Goal: Task Accomplishment & Management: Manage account settings

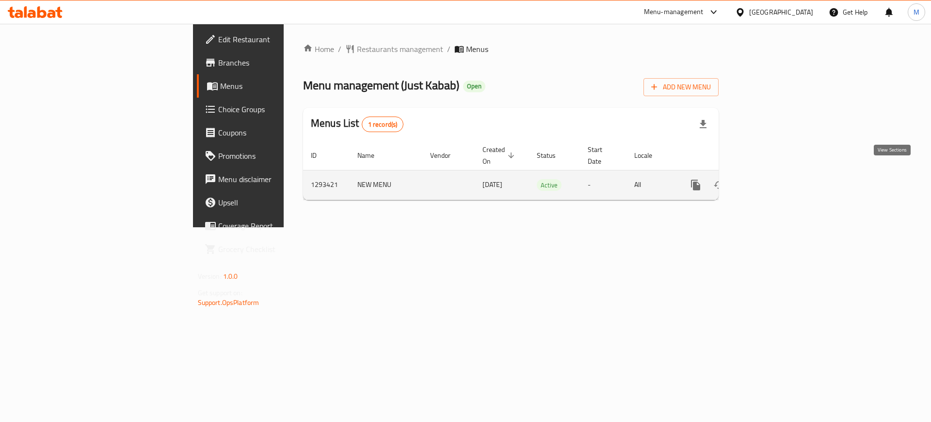
click at [772, 179] on icon "enhanced table" at bounding box center [766, 185] width 12 height 12
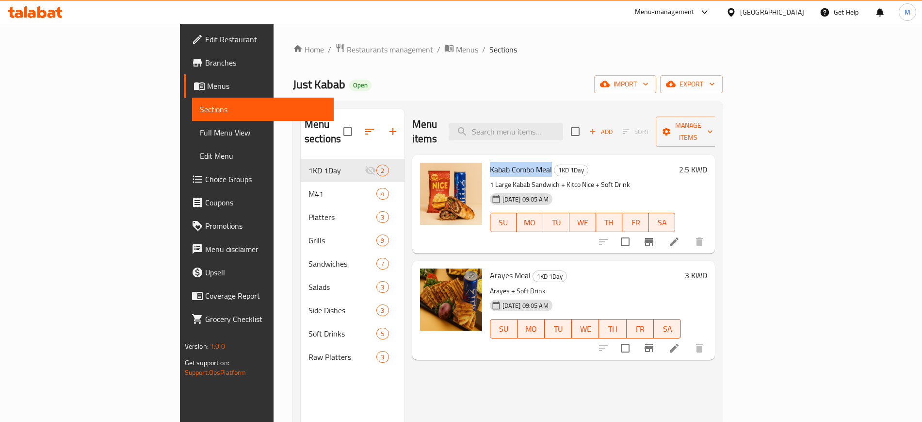
drag, startPoint x: 443, startPoint y: 157, endPoint x: 508, endPoint y: 159, distance: 64.6
click at [508, 159] on div "Kabab Combo Meal 1KD 1Day 1 Large Kabab Sandwich + Kitco Nice + Soft Drink [DAT…" at bounding box center [583, 204] width 194 height 91
copy span "Kabab Combo Meal"
drag, startPoint x: 444, startPoint y: 258, endPoint x: 485, endPoint y: 260, distance: 40.8
click at [490, 268] on h6 "Arayes Meal 1KD 1Day" at bounding box center [586, 275] width 192 height 14
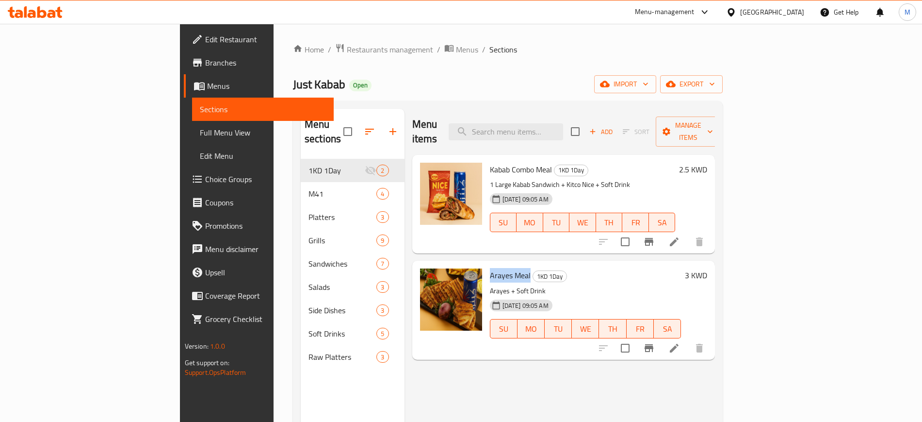
copy span "Arayes Meal"
click at [408, 239] on div "Menu items Add Sort Manage items Kabab Combo Meal 1KD 1Day 1 Large Kabab Sandwi…" at bounding box center [560, 320] width 311 height 422
click at [723, 92] on button "export" at bounding box center [691, 84] width 63 height 18
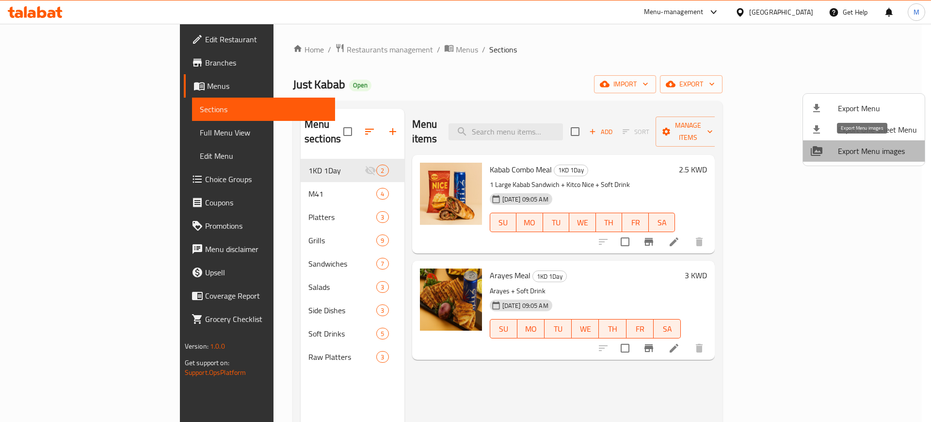
click at [866, 151] on span "Export Menu images" at bounding box center [877, 151] width 79 height 12
click at [277, 47] on div at bounding box center [465, 211] width 931 height 422
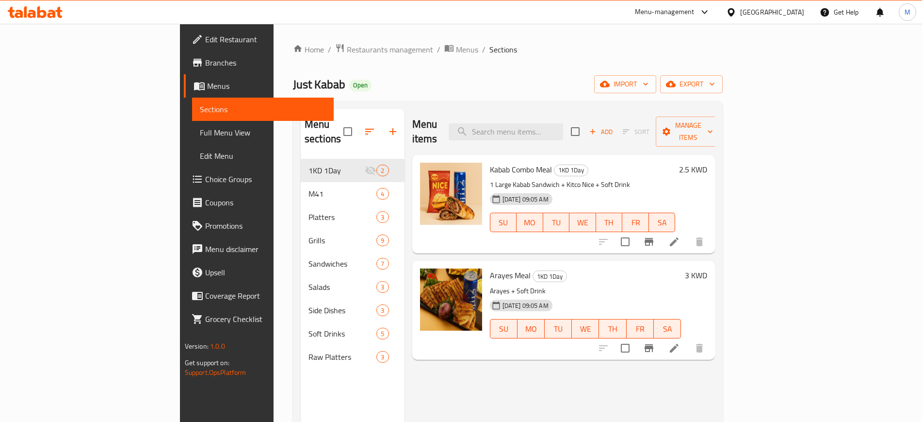
click at [347, 47] on span "Restaurants management" at bounding box center [390, 50] width 86 height 12
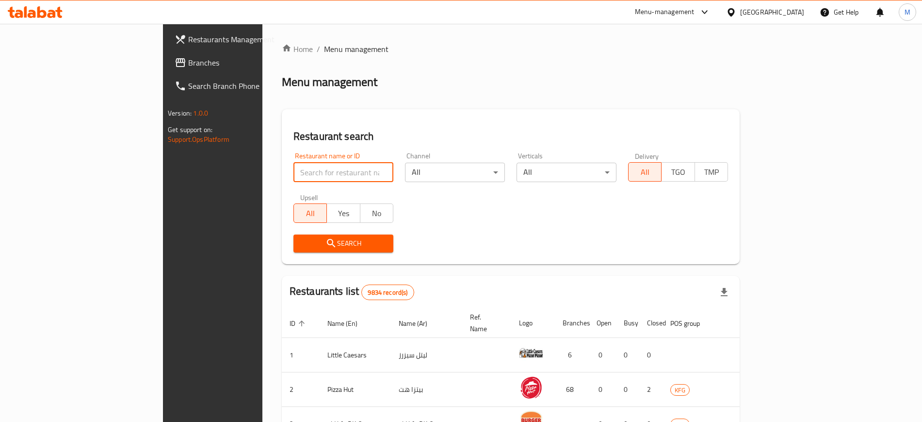
click at [293, 168] on input "search" at bounding box center [343, 172] width 100 height 19
click button "Search" at bounding box center [343, 243] width 100 height 18
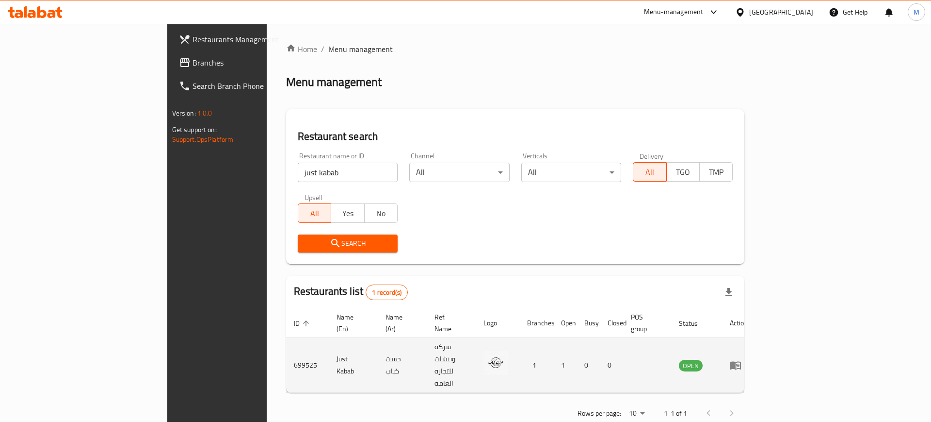
click at [286, 342] on td "699525" at bounding box center [307, 365] width 43 height 55
copy td "699525"
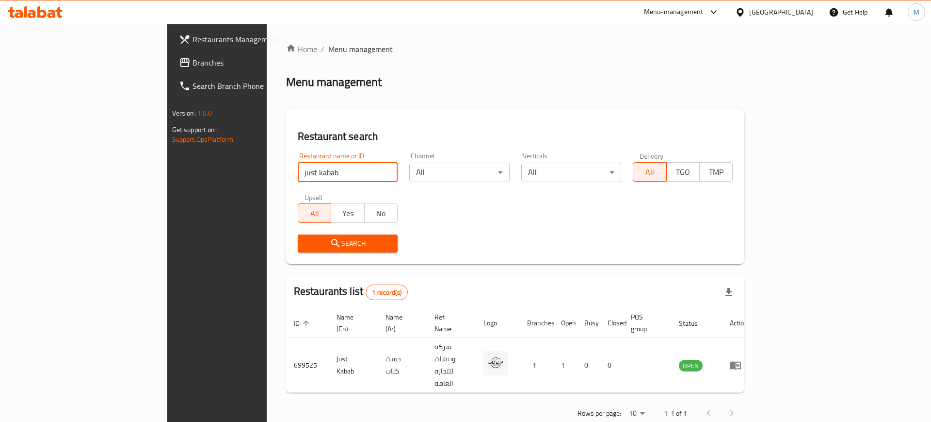
click at [298, 179] on input "just kabab" at bounding box center [348, 172] width 100 height 19
drag, startPoint x: 245, startPoint y: 179, endPoint x: 165, endPoint y: 178, distance: 80.5
click at [267, 178] on div "Home / Menu management Menu management Restaurant search Restaurant name or ID …" at bounding box center [516, 234] width 498 height 421
type input "tawook re"
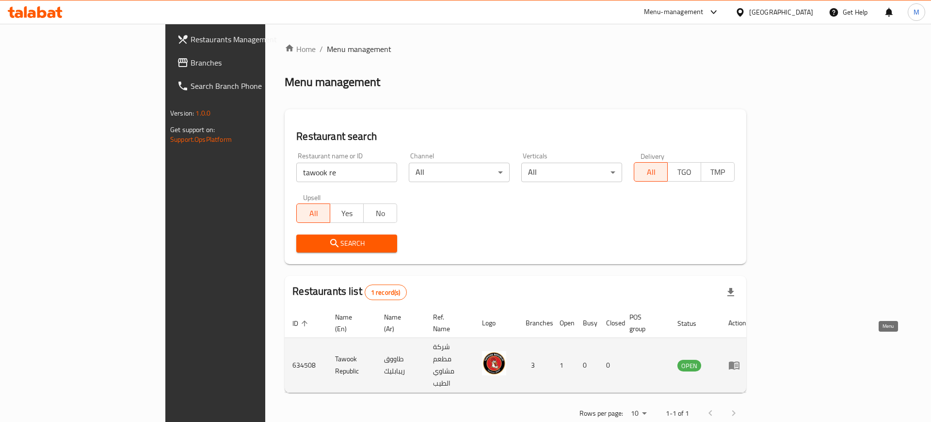
click at [740, 361] on icon "enhanced table" at bounding box center [734, 365] width 11 height 8
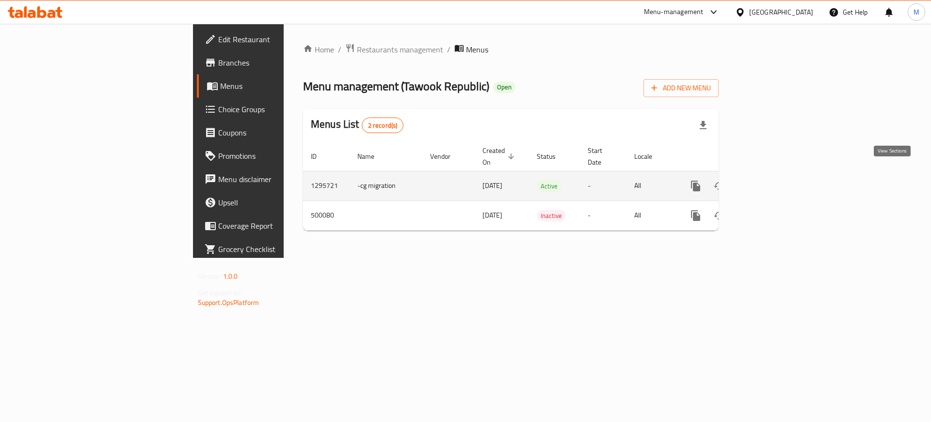
click at [772, 180] on icon "enhanced table" at bounding box center [766, 186] width 12 height 12
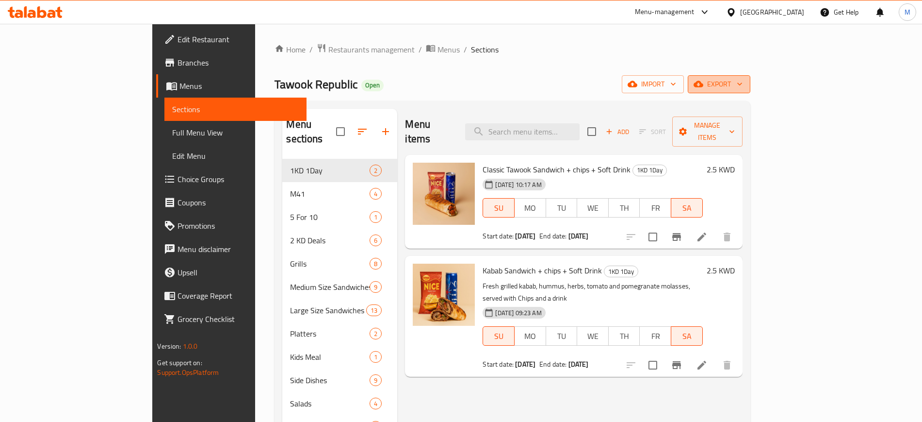
click at [750, 77] on button "export" at bounding box center [719, 84] width 63 height 18
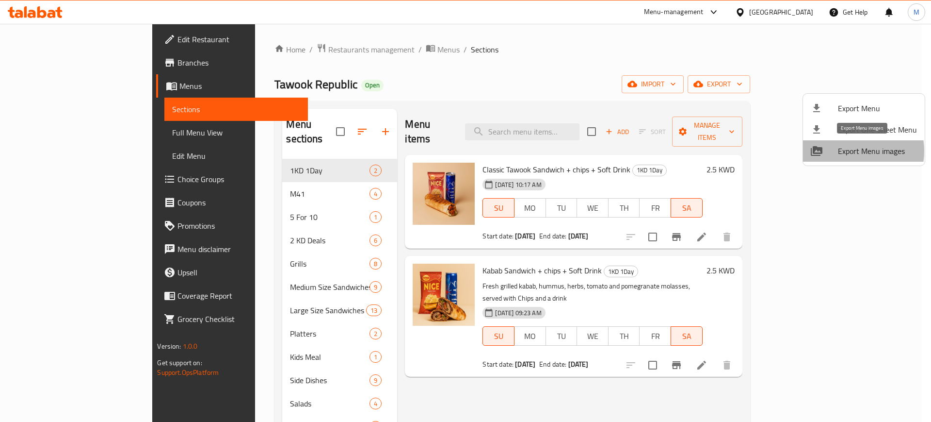
click at [846, 151] on span "Export Menu images" at bounding box center [877, 151] width 79 height 12
click at [476, 64] on div at bounding box center [465, 211] width 931 height 422
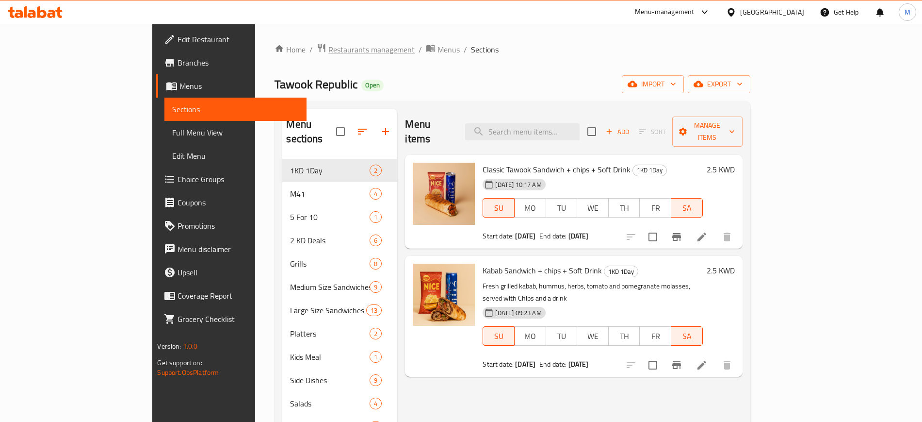
click at [328, 49] on span "Restaurants management" at bounding box center [371, 50] width 86 height 12
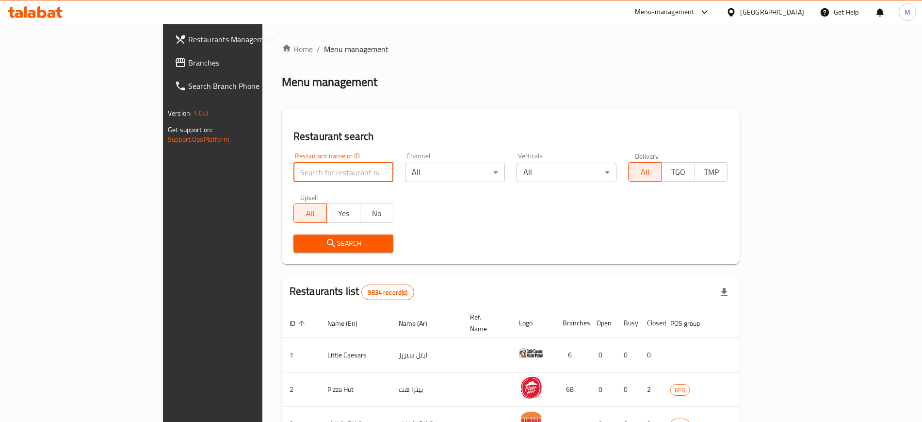
click at [293, 175] on input "search" at bounding box center [343, 172] width 100 height 19
type input "dolcini"
click button "Search" at bounding box center [343, 243] width 100 height 18
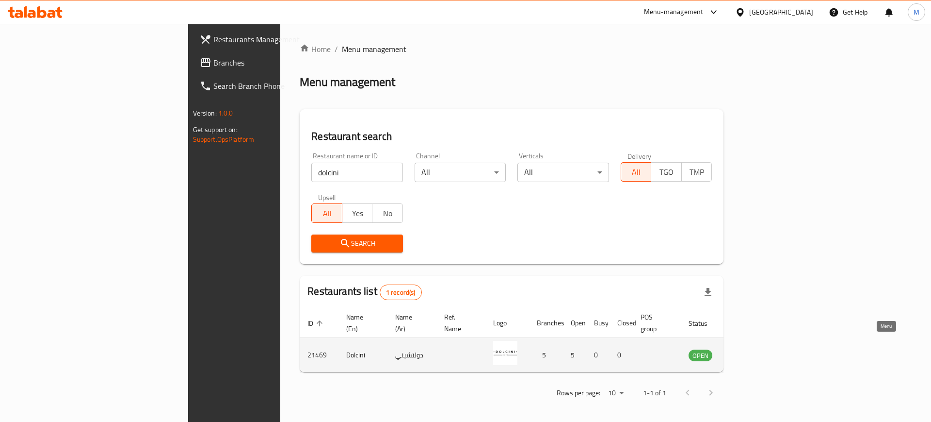
click at [751, 351] on icon "enhanced table" at bounding box center [745, 355] width 11 height 8
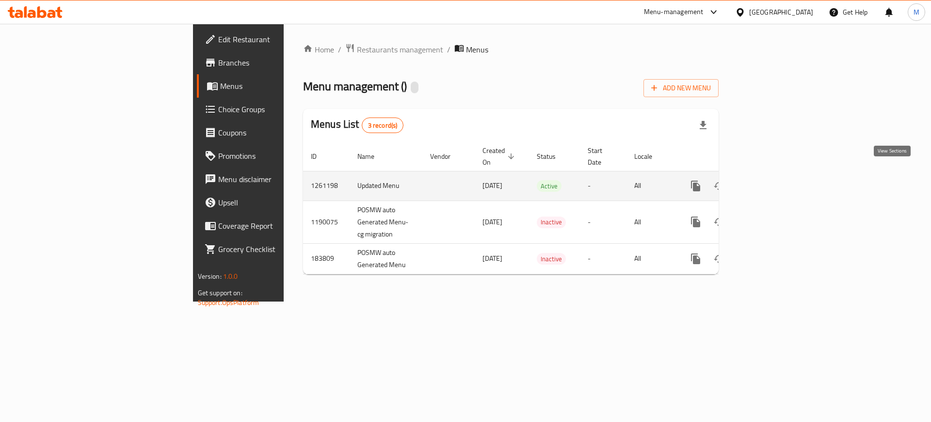
click at [772, 180] on icon "enhanced table" at bounding box center [766, 186] width 12 height 12
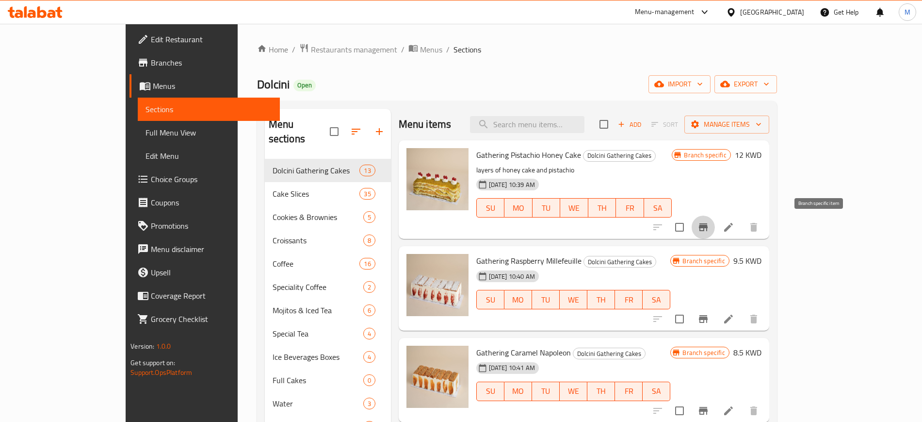
click at [709, 231] on icon "Branch-specific-item" at bounding box center [704, 227] width 12 height 12
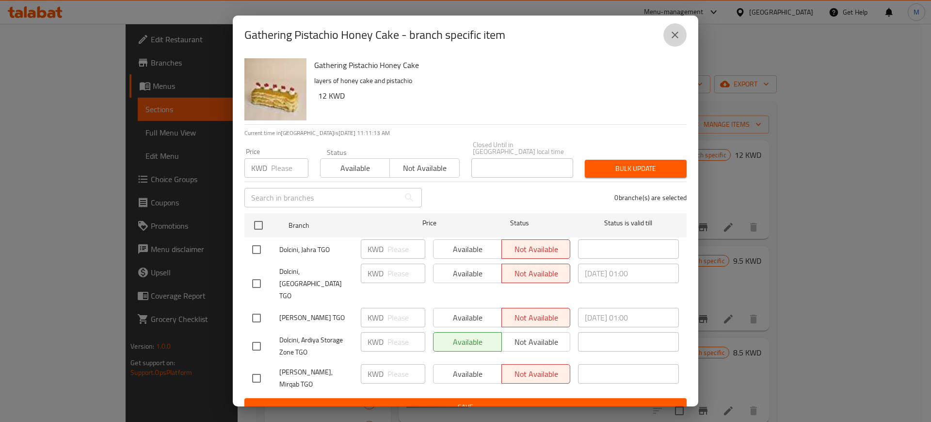
click at [680, 41] on icon "close" at bounding box center [675, 35] width 12 height 12
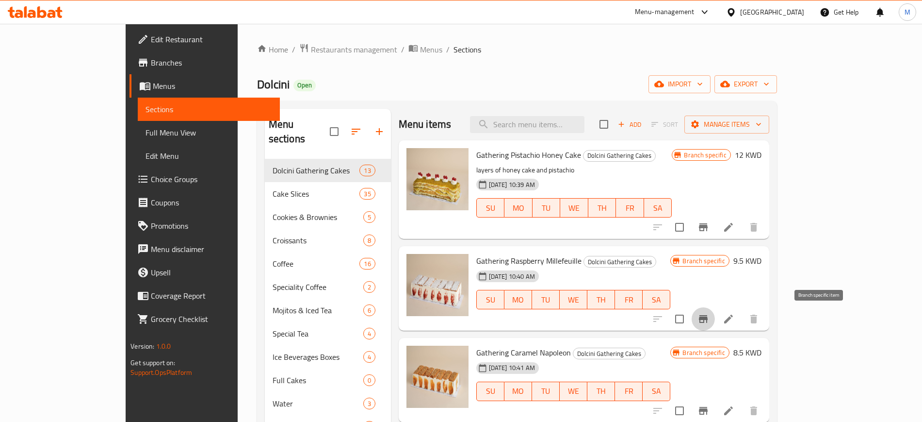
click at [708, 319] on icon "Branch-specific-item" at bounding box center [703, 319] width 9 height 8
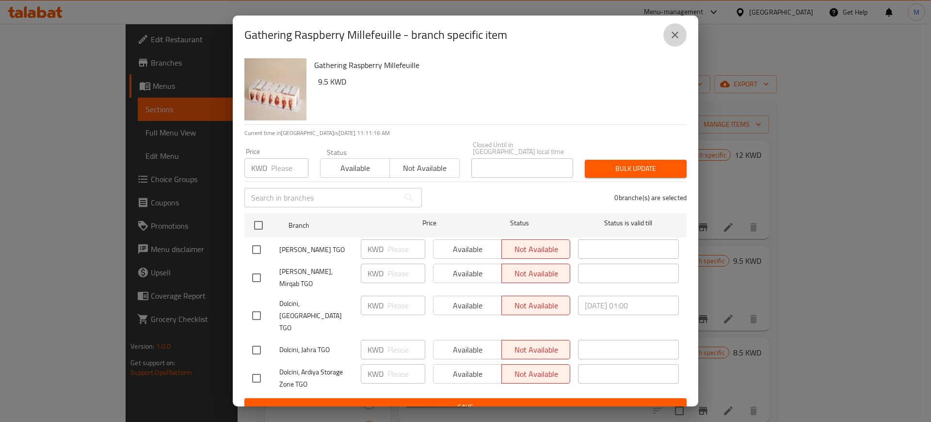
click at [674, 47] on button "close" at bounding box center [675, 34] width 23 height 23
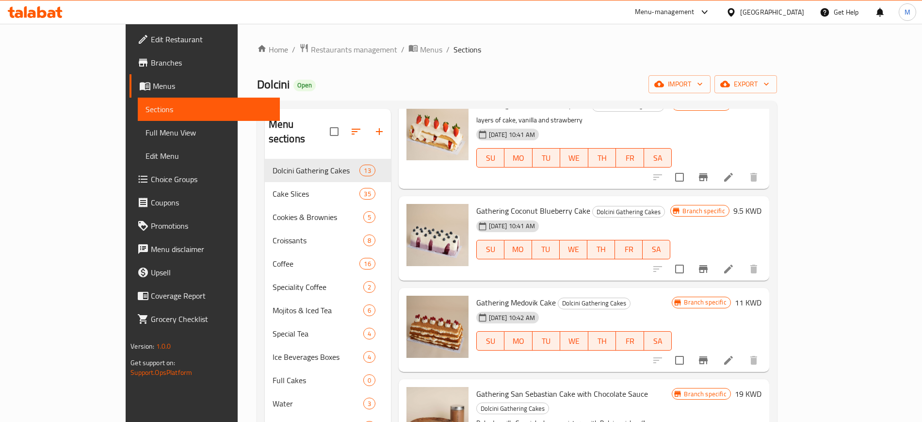
scroll to position [340, 0]
click at [715, 274] on button "Branch-specific-item" at bounding box center [703, 268] width 23 height 23
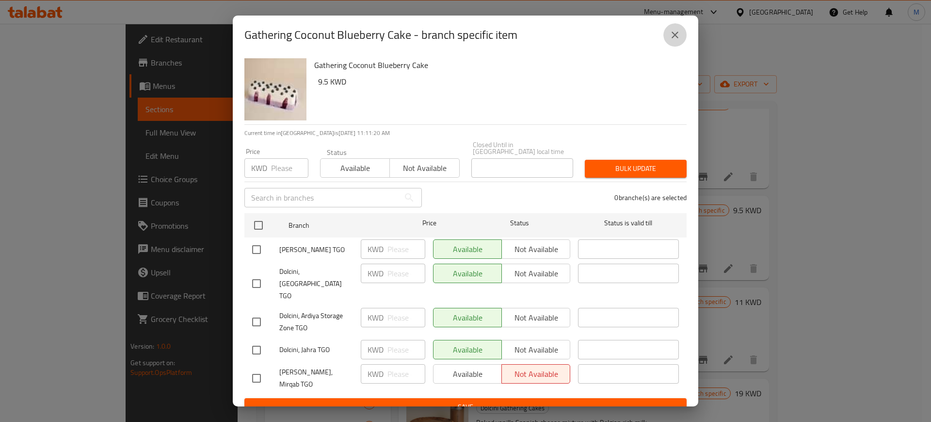
click at [670, 40] on icon "close" at bounding box center [675, 35] width 12 height 12
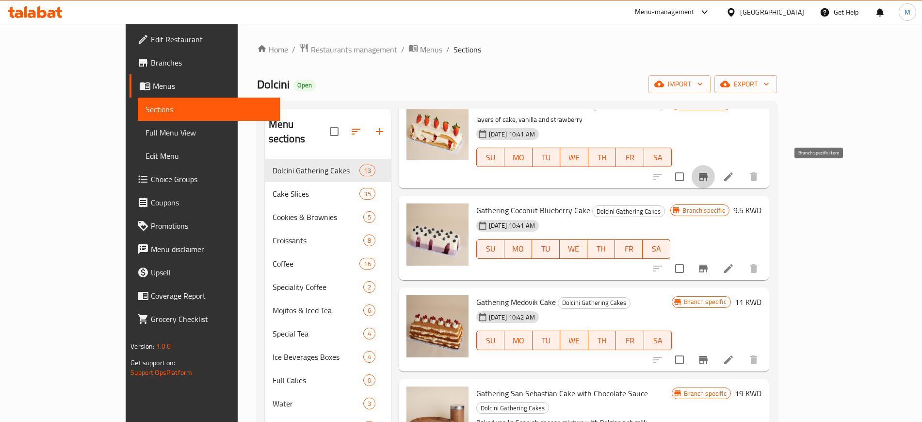
click at [709, 171] on icon "Branch-specific-item" at bounding box center [704, 177] width 12 height 12
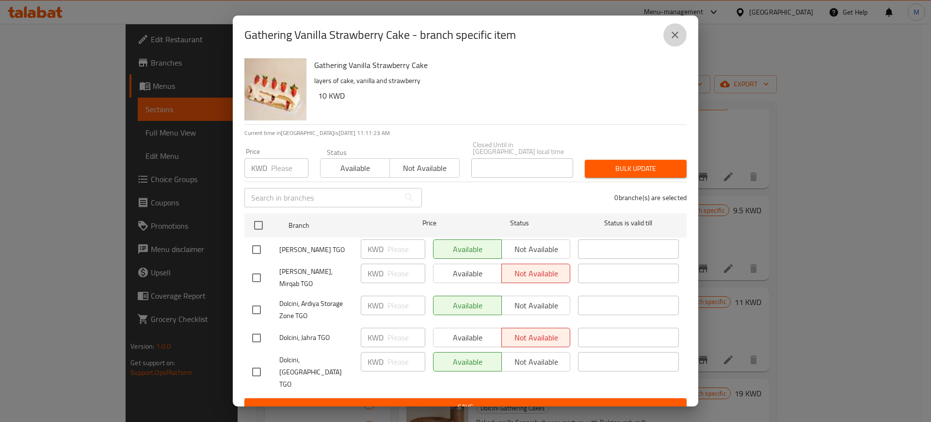
click at [678, 47] on button "close" at bounding box center [675, 34] width 23 height 23
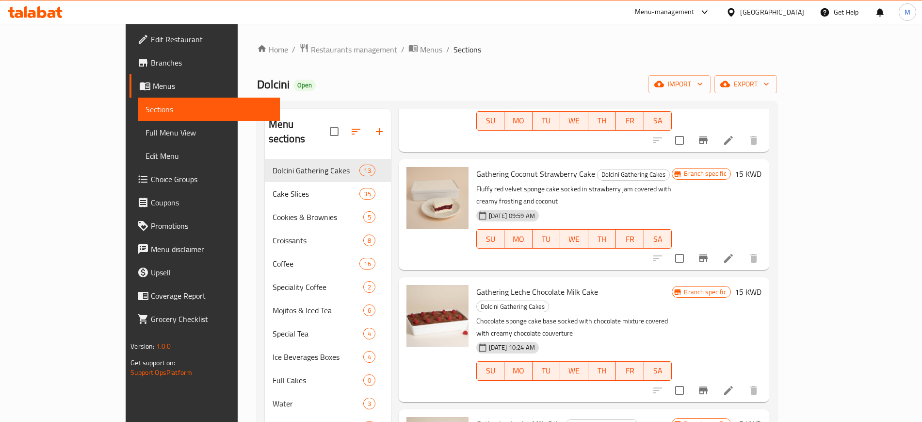
scroll to position [691, 0]
click at [709, 252] on icon "Branch-specific-item" at bounding box center [704, 258] width 12 height 12
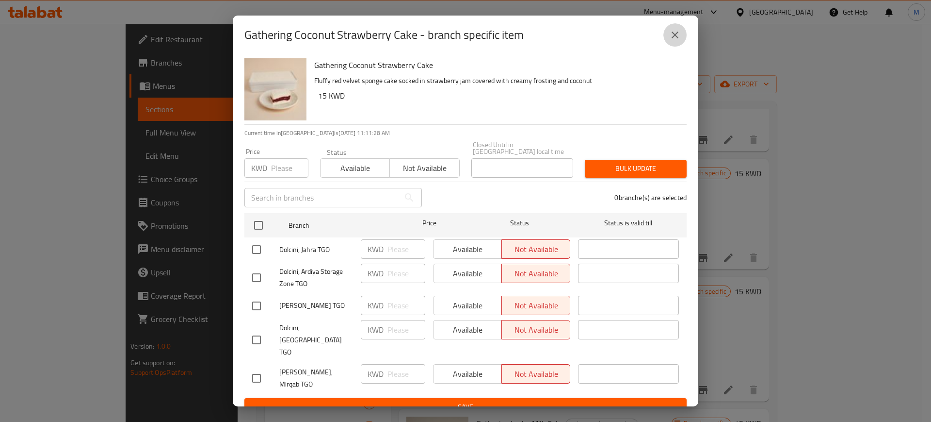
click at [679, 41] on icon "close" at bounding box center [675, 35] width 12 height 12
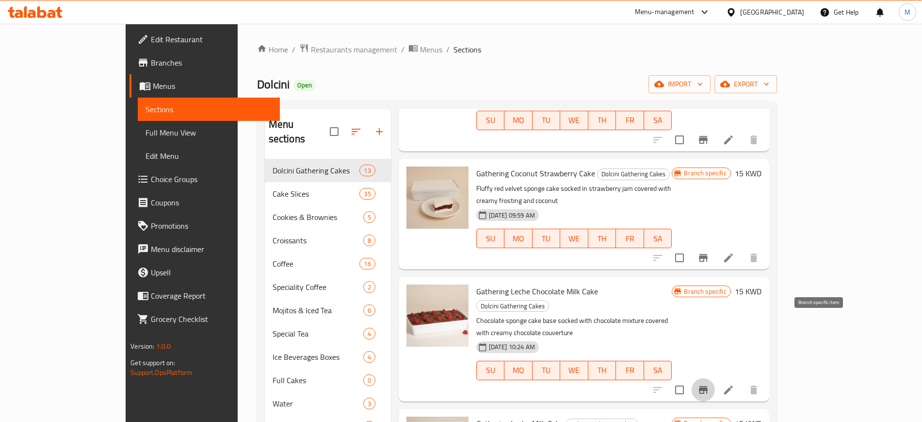
click at [709, 384] on icon "Branch-specific-item" at bounding box center [704, 390] width 12 height 12
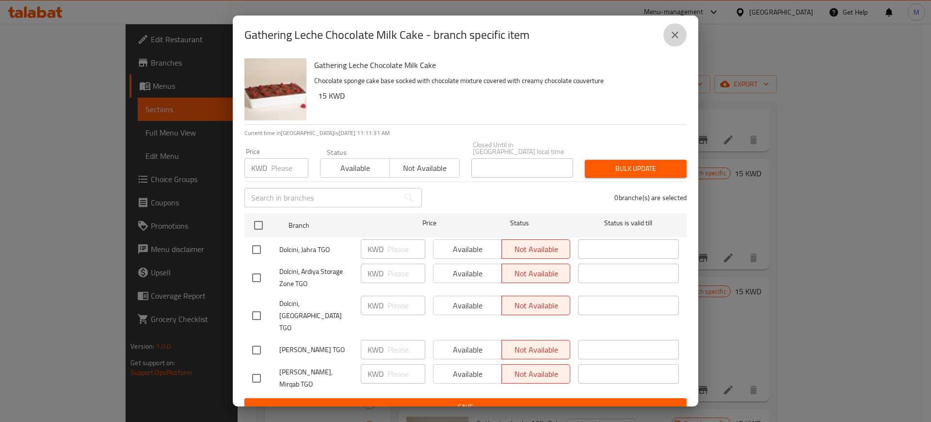
click at [679, 41] on icon "close" at bounding box center [675, 35] width 12 height 12
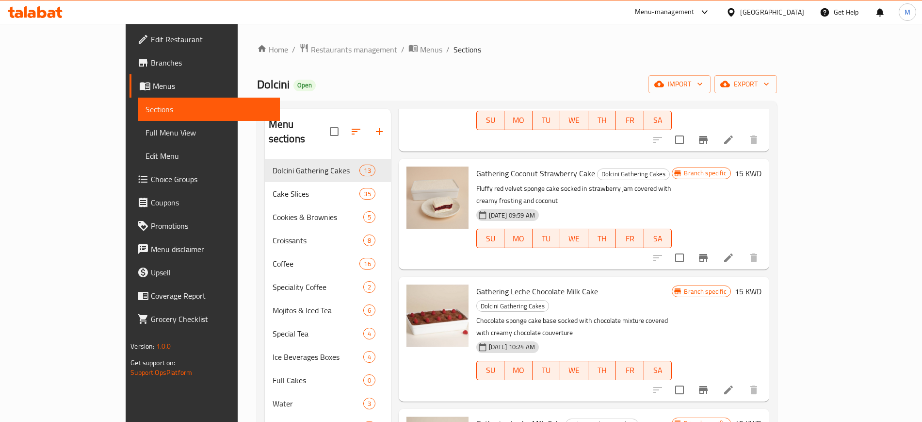
scroll to position [922, 0]
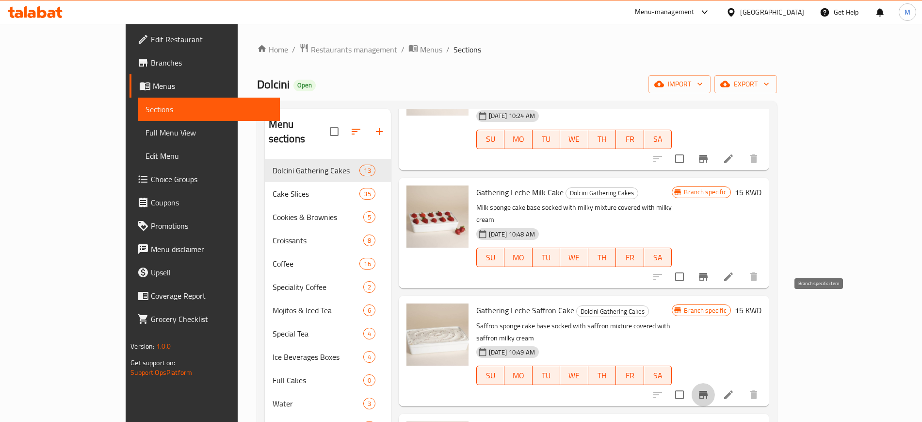
click at [709, 389] on icon "Branch-specific-item" at bounding box center [704, 395] width 12 height 12
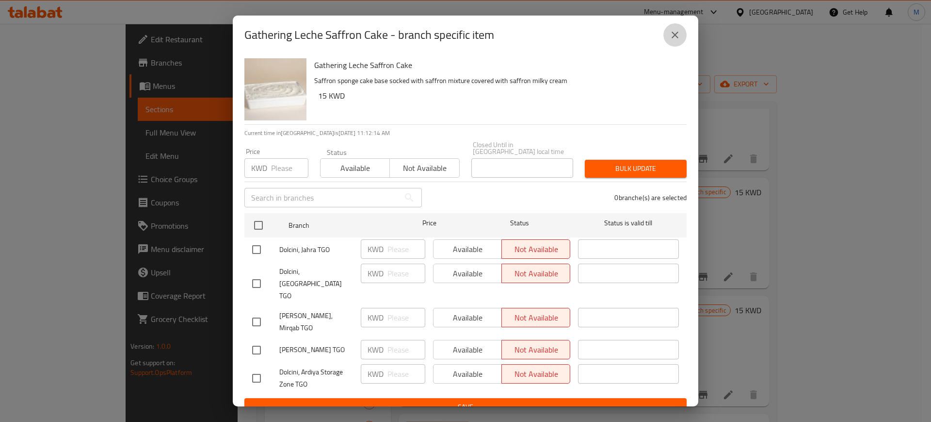
click at [678, 38] on icon "close" at bounding box center [675, 35] width 12 height 12
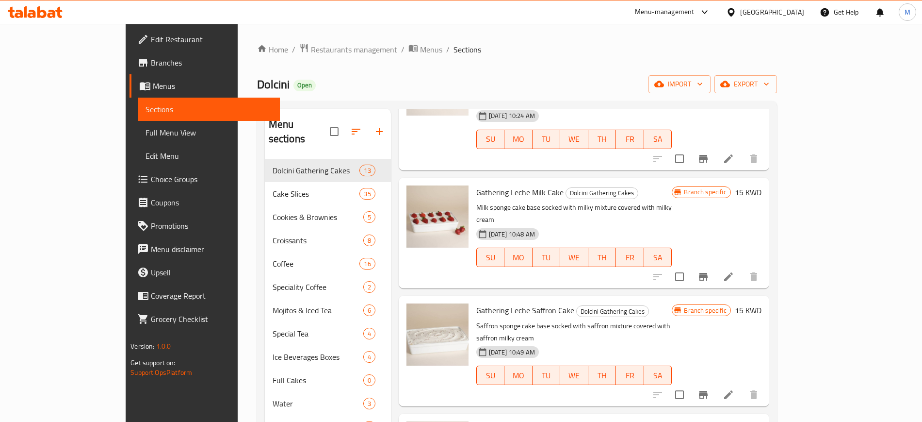
scroll to position [136, 0]
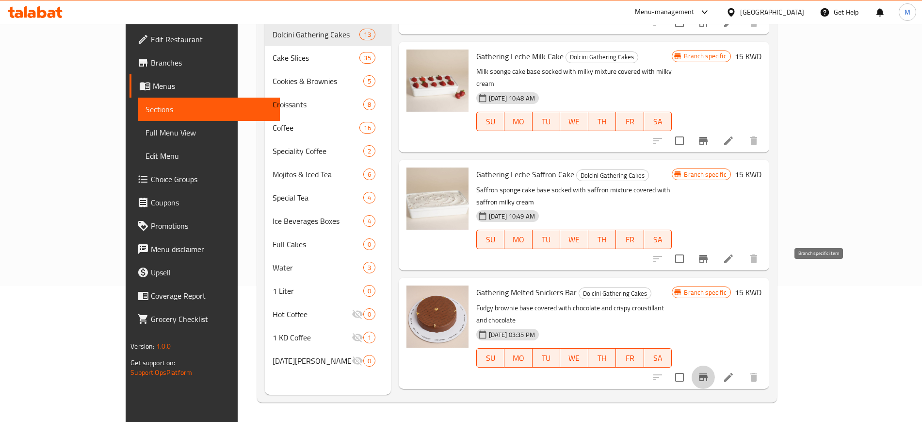
click at [708, 373] on icon "Branch-specific-item" at bounding box center [703, 377] width 9 height 8
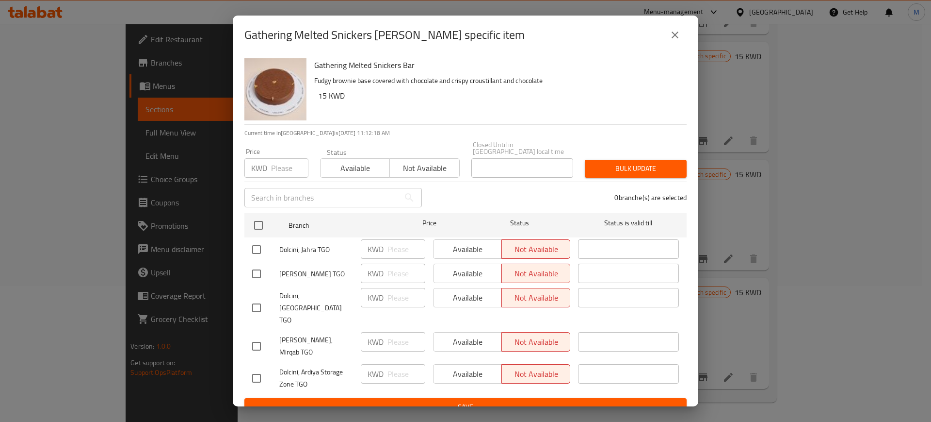
drag, startPoint x: 673, startPoint y: 55, endPoint x: 675, endPoint y: 42, distance: 13.2
click at [675, 42] on div "Gathering Melted Snickers [PERSON_NAME] specific item" at bounding box center [466, 35] width 466 height 39
click at [675, 38] on icon "close" at bounding box center [675, 35] width 7 height 7
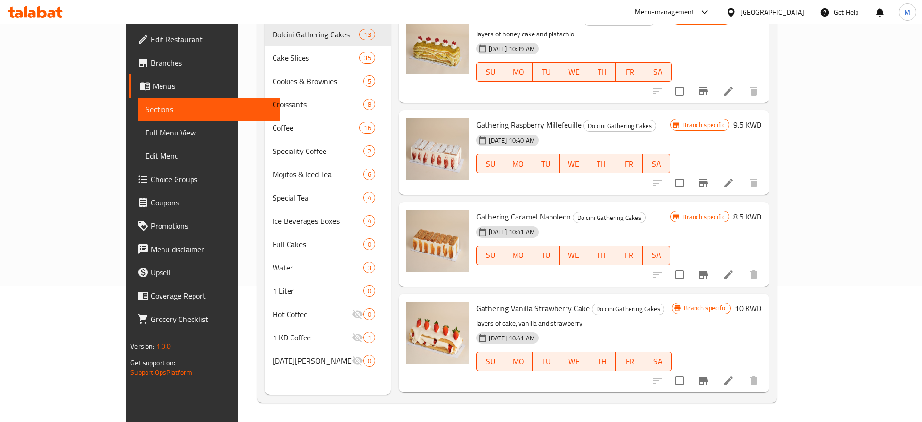
scroll to position [0, 0]
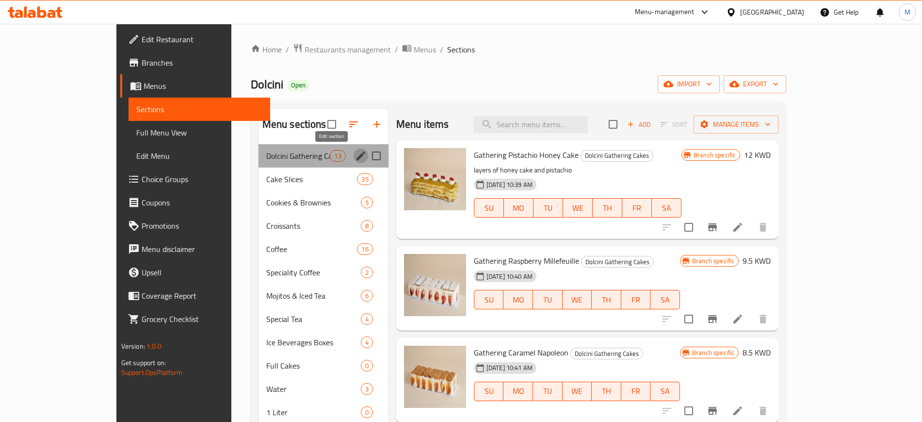
click at [355, 152] on icon "edit" at bounding box center [361, 156] width 12 height 12
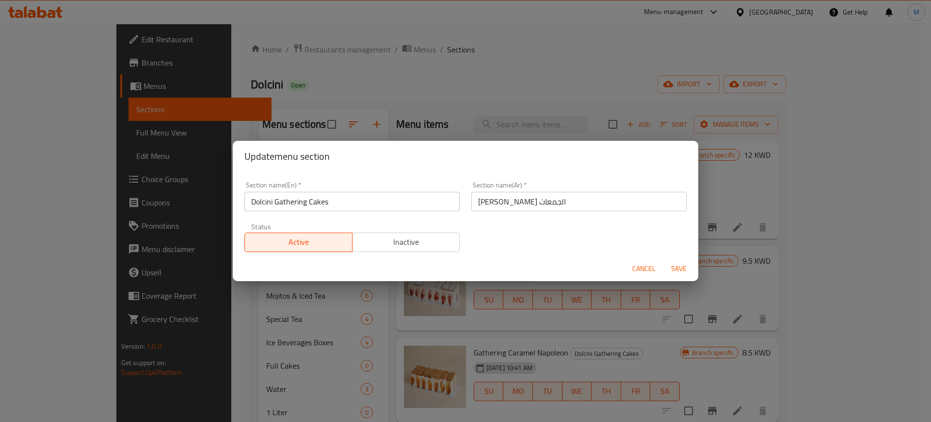
click at [637, 268] on span "Cancel" at bounding box center [644, 268] width 23 height 12
